Goal: Navigation & Orientation: Find specific page/section

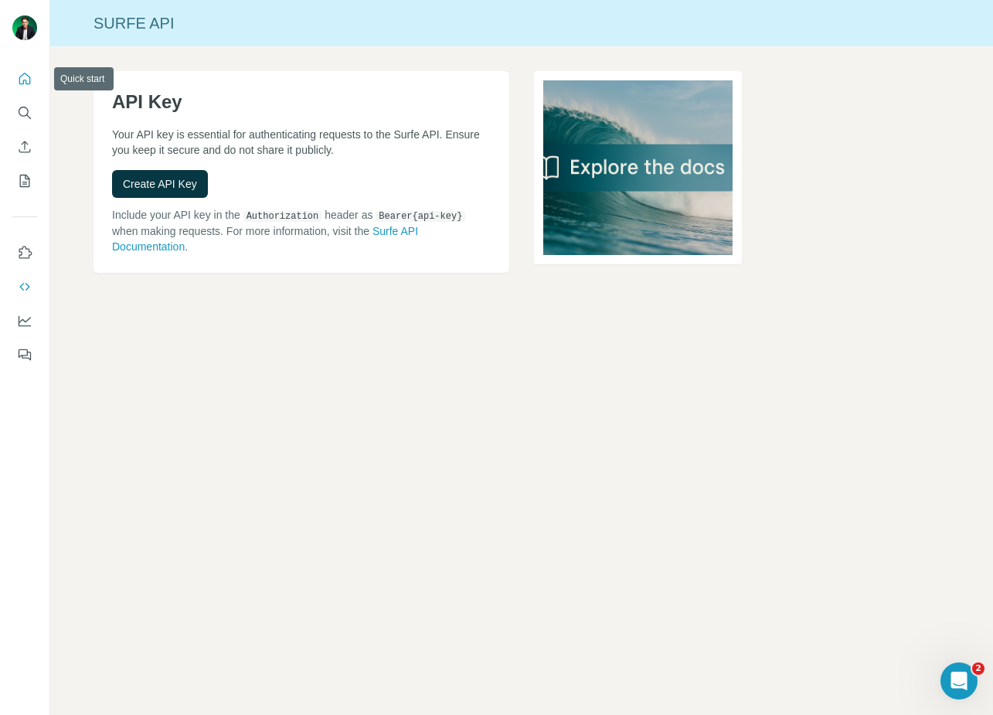
click at [17, 80] on icon "Quick start" at bounding box center [24, 78] width 15 height 15
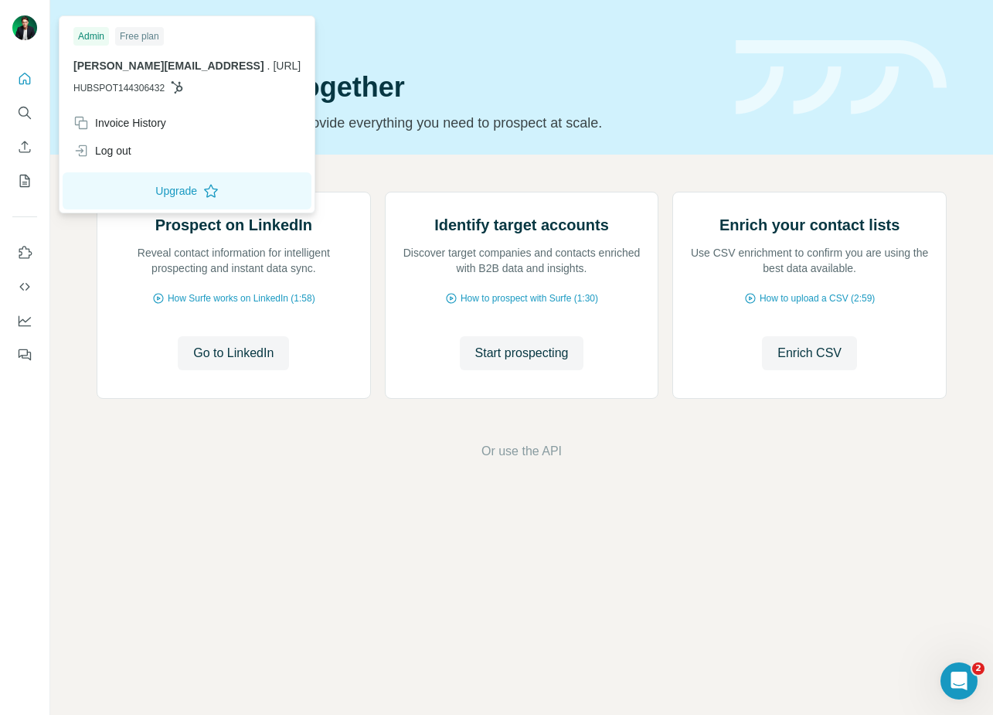
click at [28, 35] on img at bounding box center [24, 27] width 25 height 25
click at [29, 114] on icon "Search" at bounding box center [24, 112] width 15 height 15
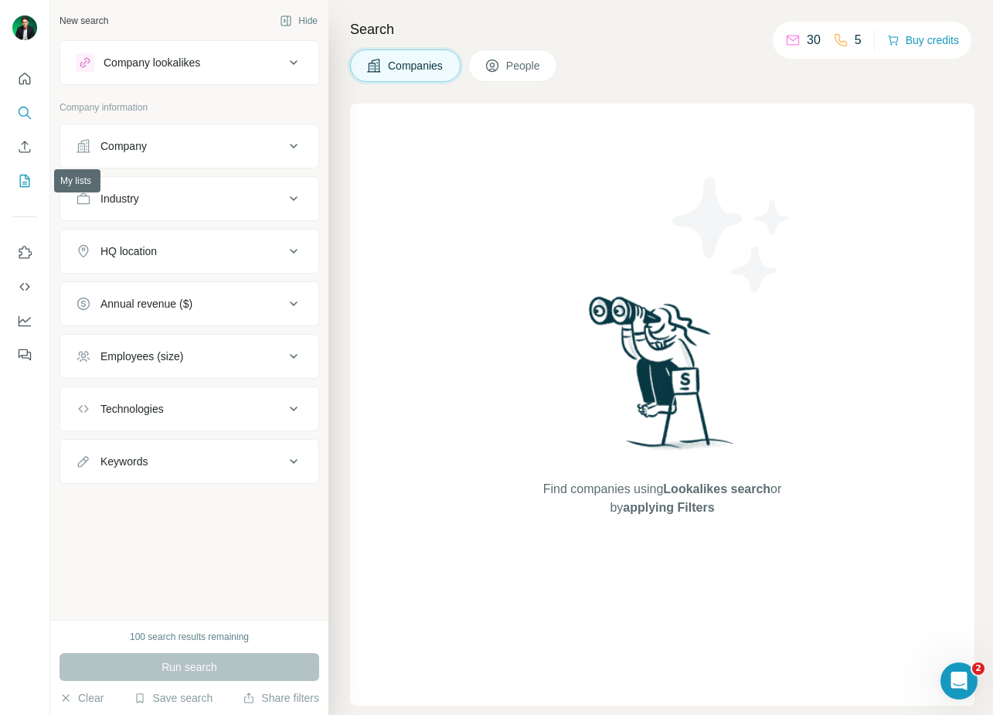
click at [28, 186] on icon "My lists" at bounding box center [24, 180] width 15 height 15
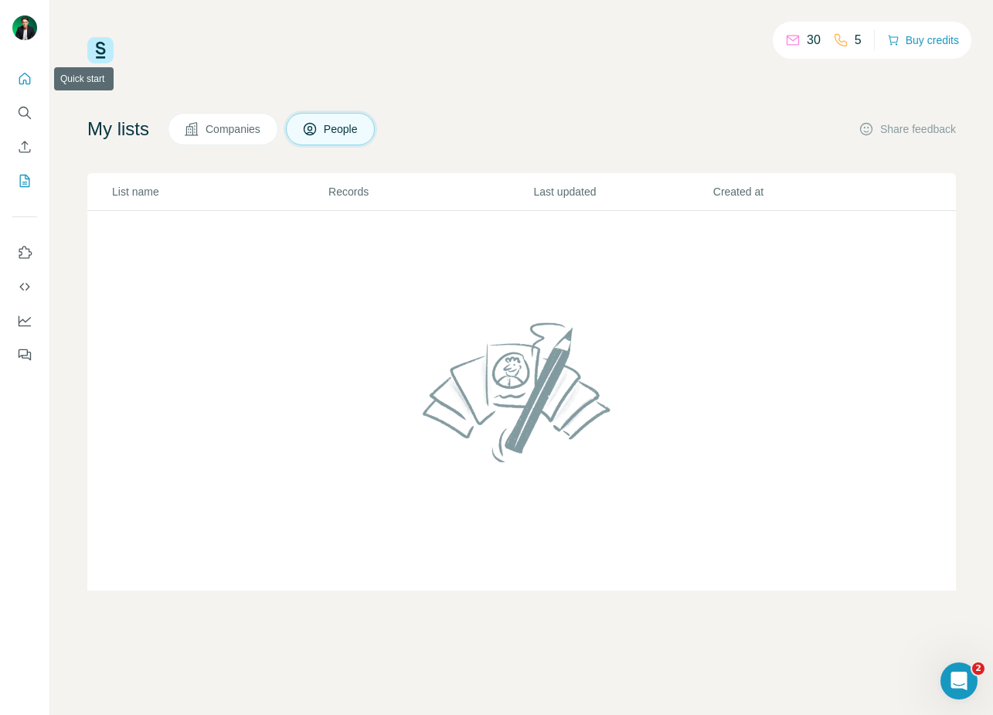
click at [24, 84] on icon "Quick start" at bounding box center [24, 78] width 15 height 15
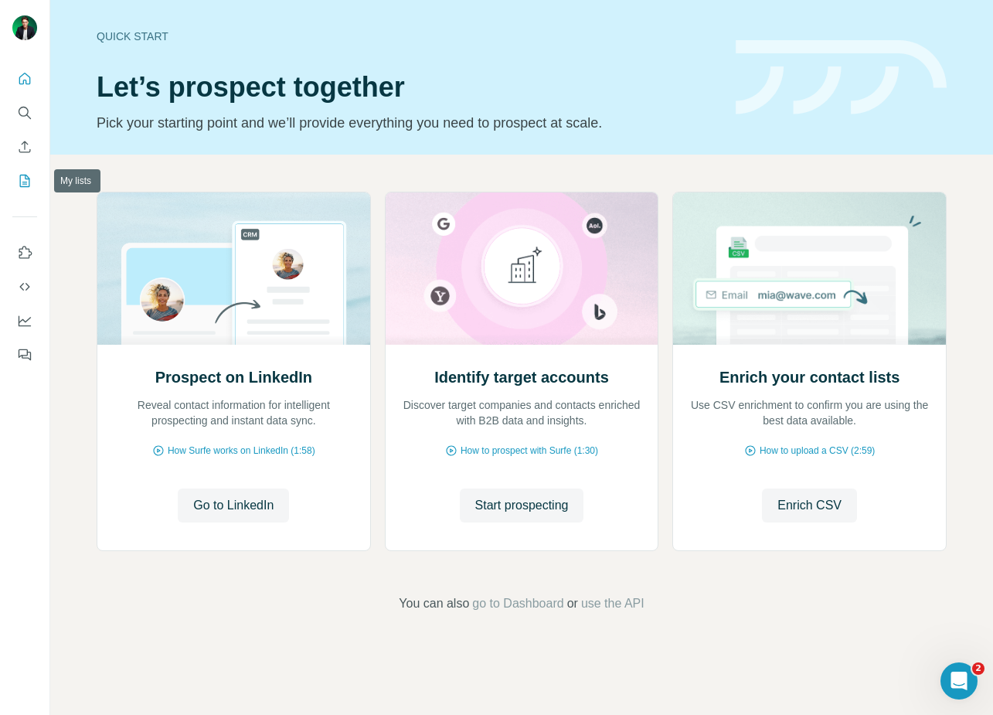
click at [26, 172] on button "My lists" at bounding box center [24, 181] width 25 height 28
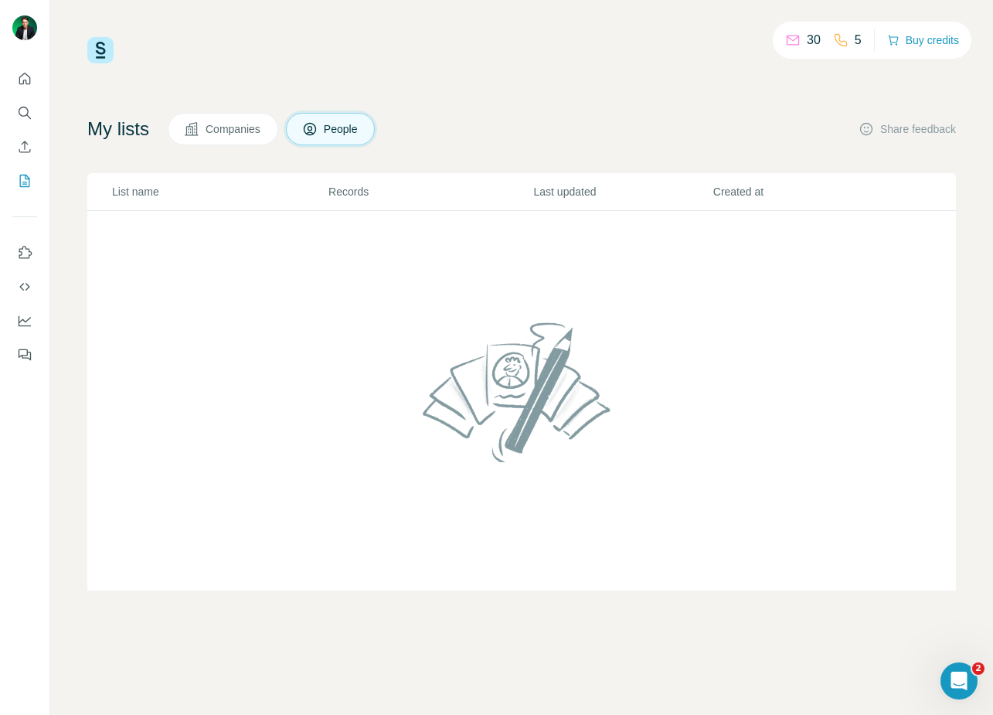
click at [248, 140] on button "Companies" at bounding box center [223, 129] width 111 height 32
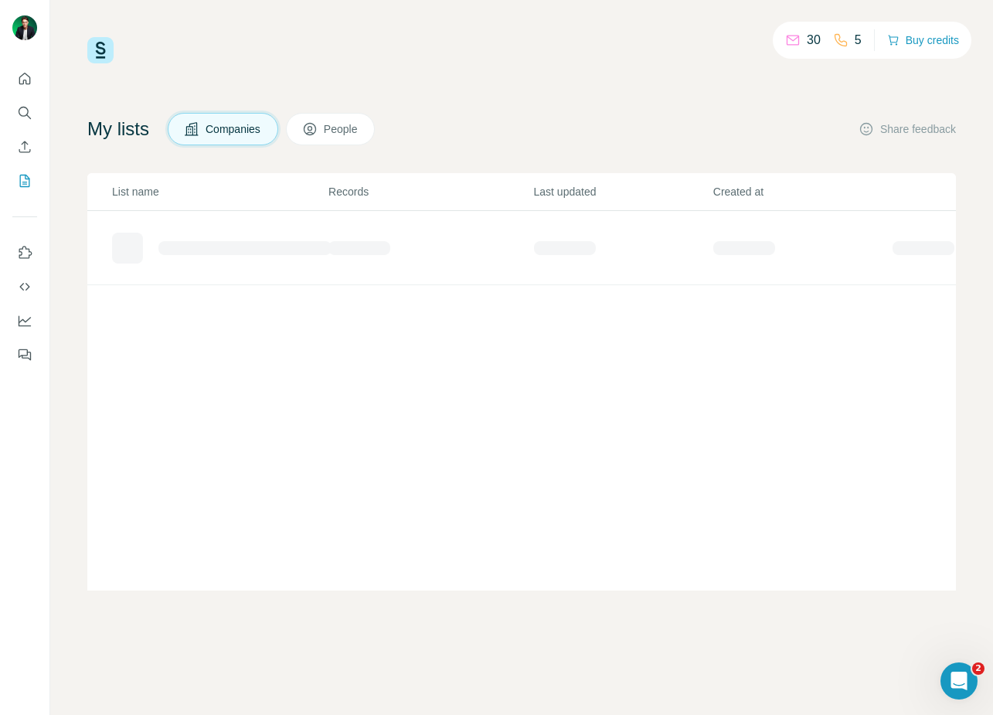
click at [240, 138] on button "Companies" at bounding box center [223, 129] width 111 height 32
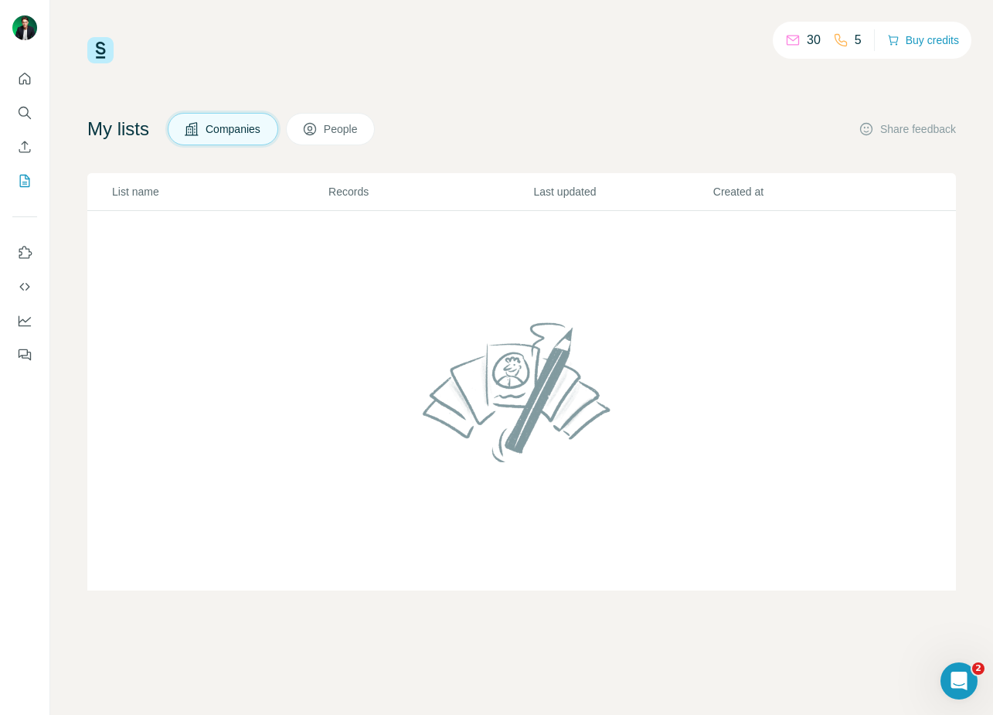
click at [331, 128] on button "People" at bounding box center [331, 129] width 90 height 32
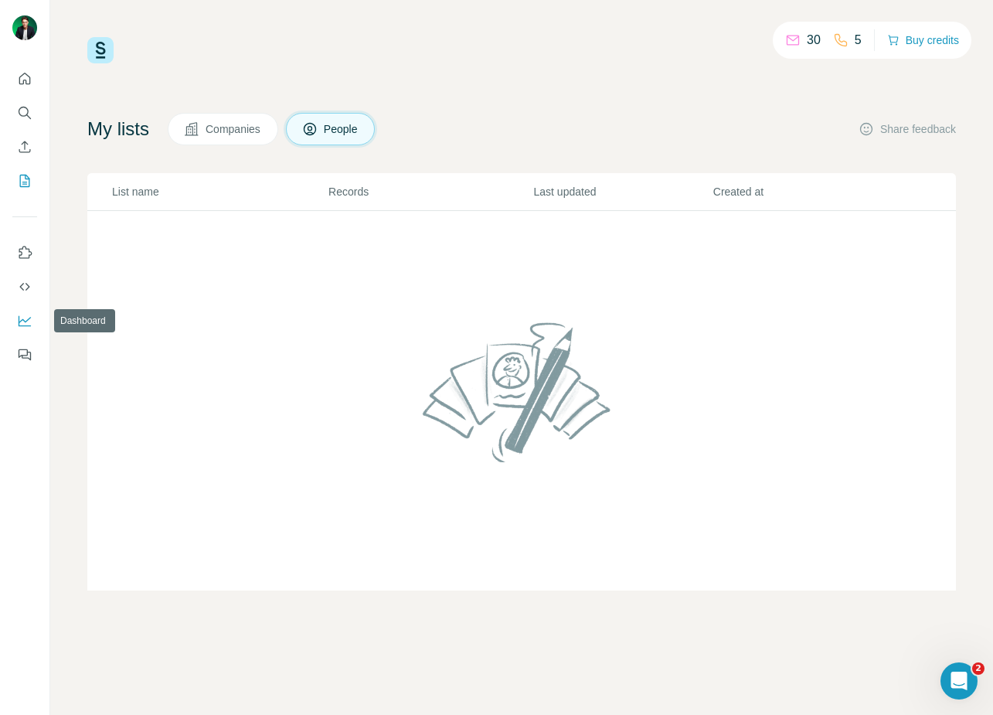
click at [25, 313] on icon "Dashboard" at bounding box center [24, 320] width 15 height 15
click at [22, 284] on icon "Use Surfe API" at bounding box center [24, 287] width 10 height 8
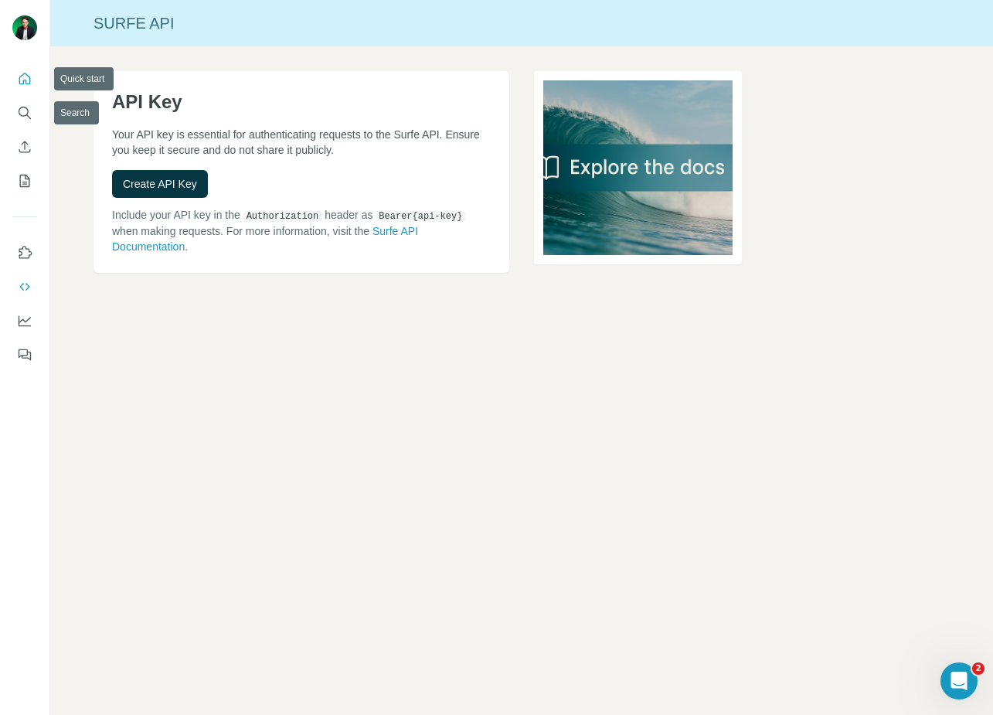
click at [23, 81] on icon "Quick start" at bounding box center [25, 79] width 12 height 12
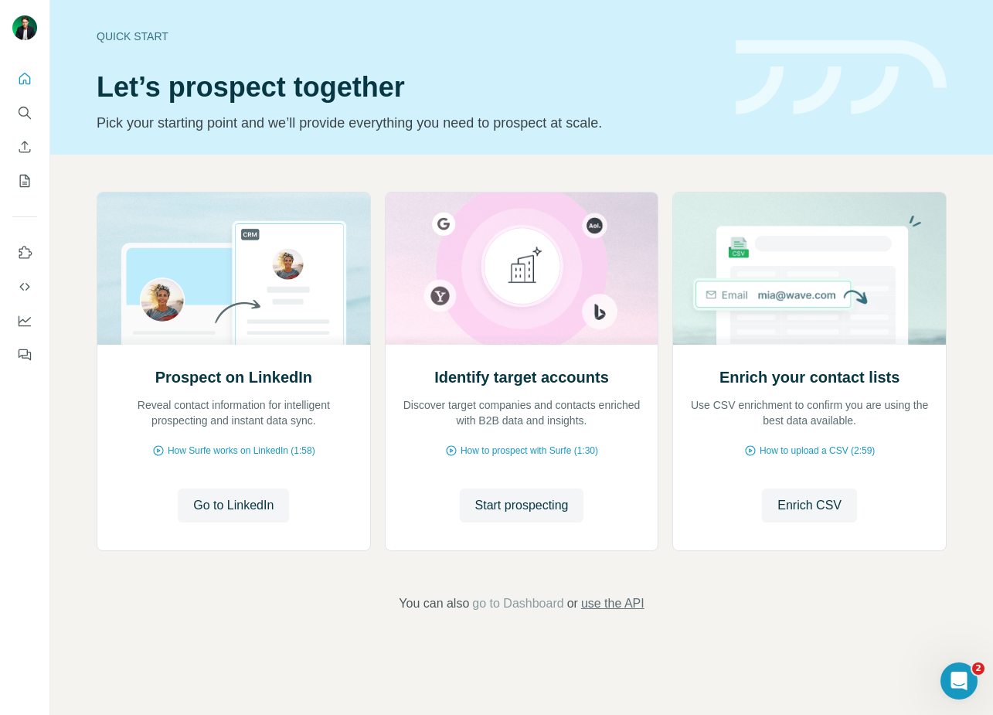
click at [610, 609] on span "use the API" at bounding box center [612, 604] width 63 height 19
